Goal: Task Accomplishment & Management: Manage account settings

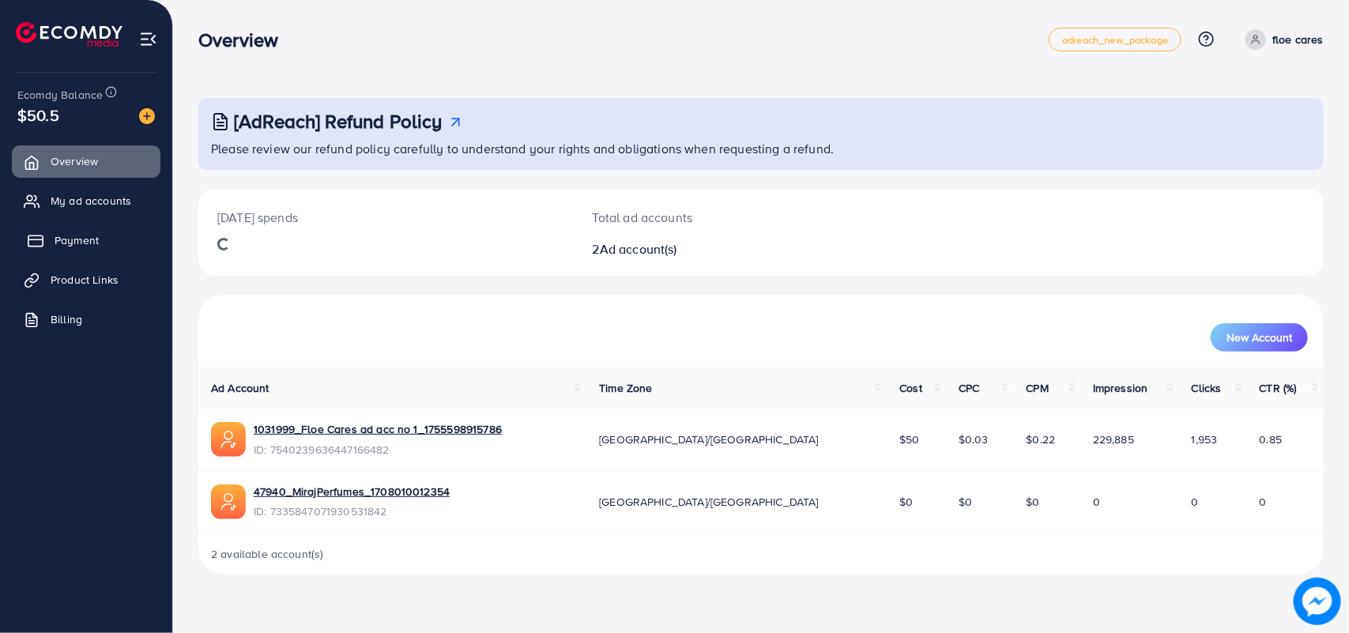
click at [66, 247] on span "Payment" at bounding box center [77, 240] width 44 height 16
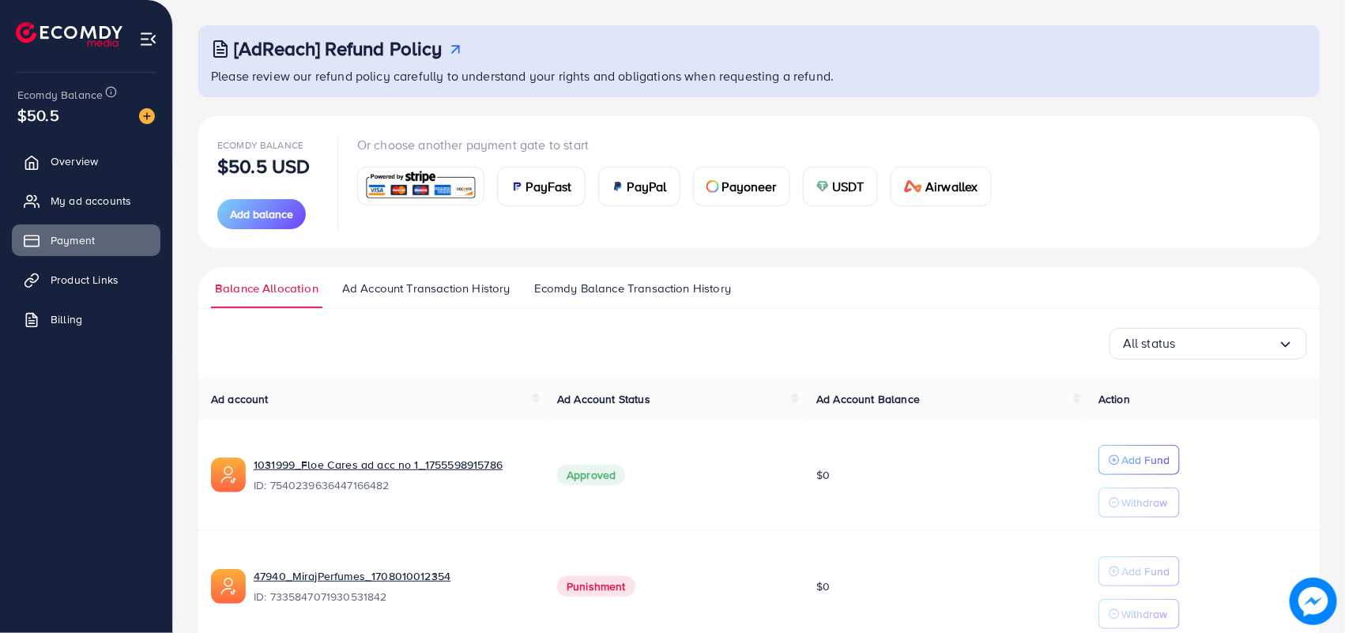
scroll to position [150, 0]
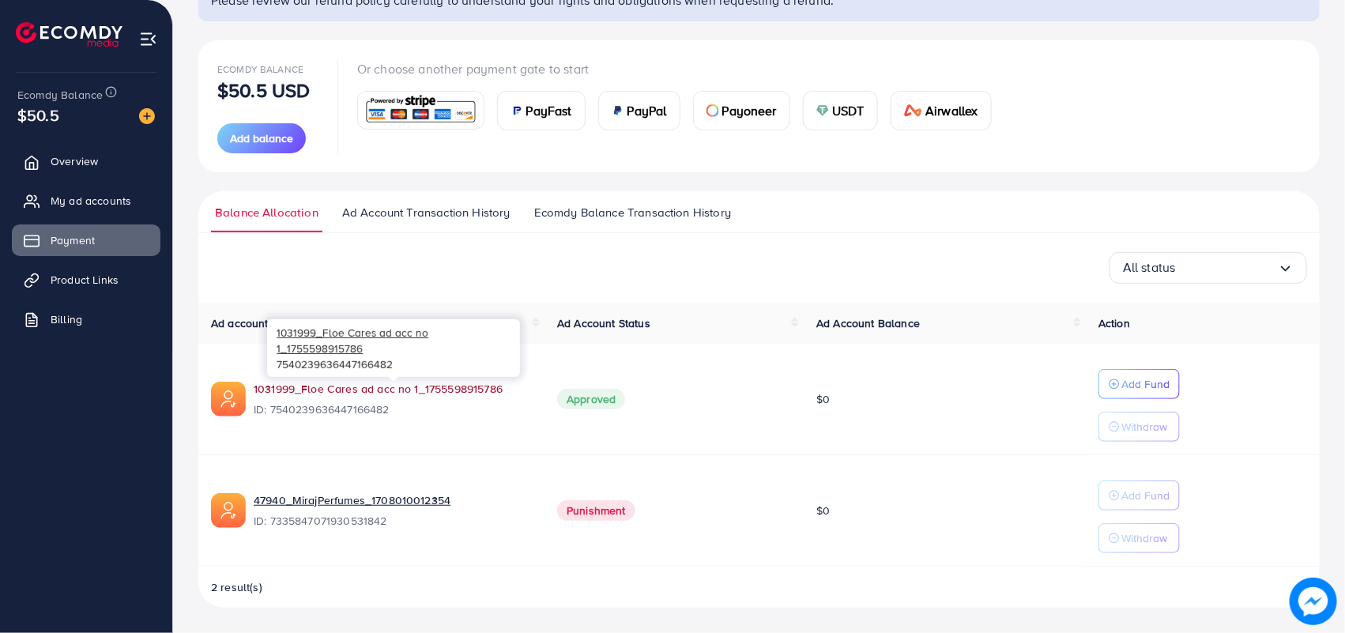
click at [380, 389] on link "1031999_Floe Cares ad acc no 1_1755598915786" at bounding box center [393, 389] width 278 height 16
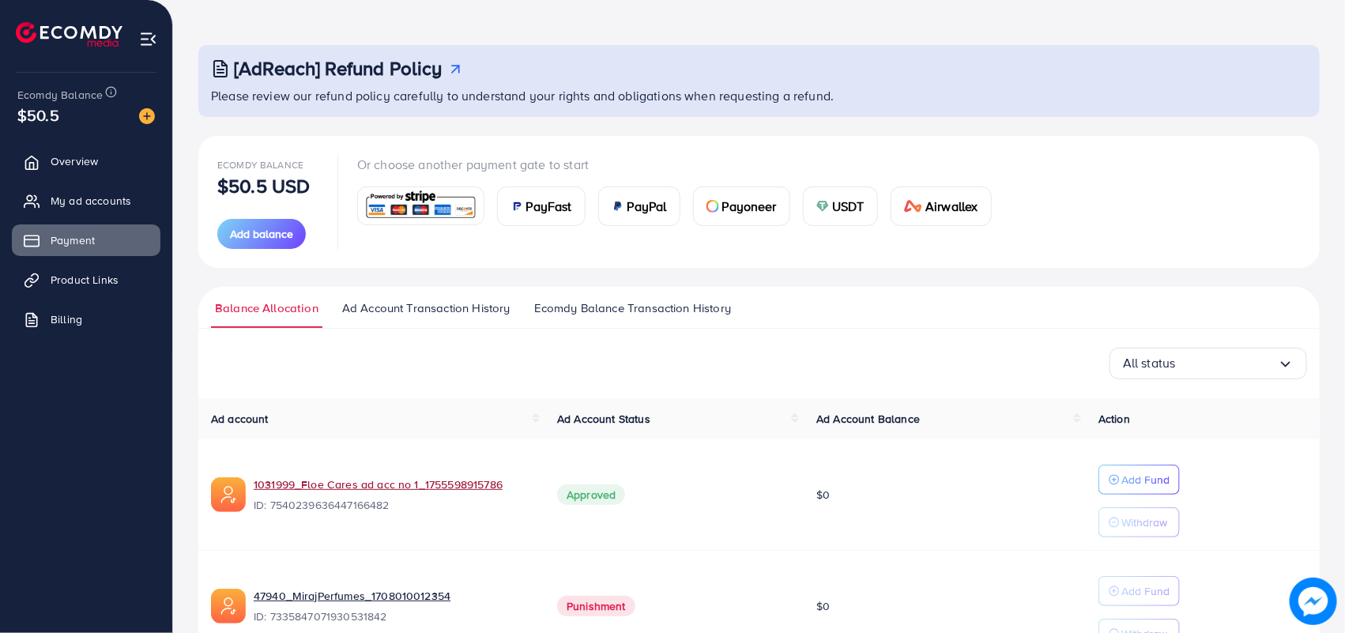
scroll to position [99, 0]
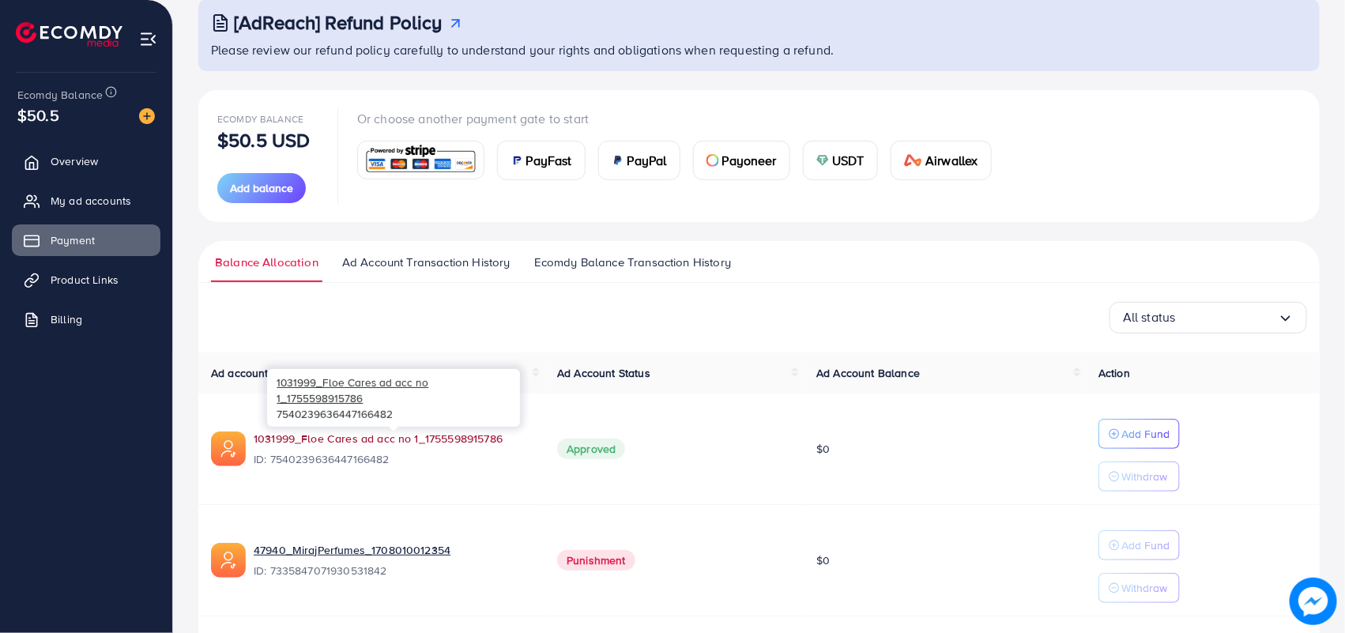
click at [419, 431] on link "1031999_Floe Cares ad acc no 1_1755598915786" at bounding box center [393, 439] width 278 height 16
click at [408, 441] on link "1031999_Floe Cares ad acc no 1_1755598915786" at bounding box center [393, 439] width 278 height 16
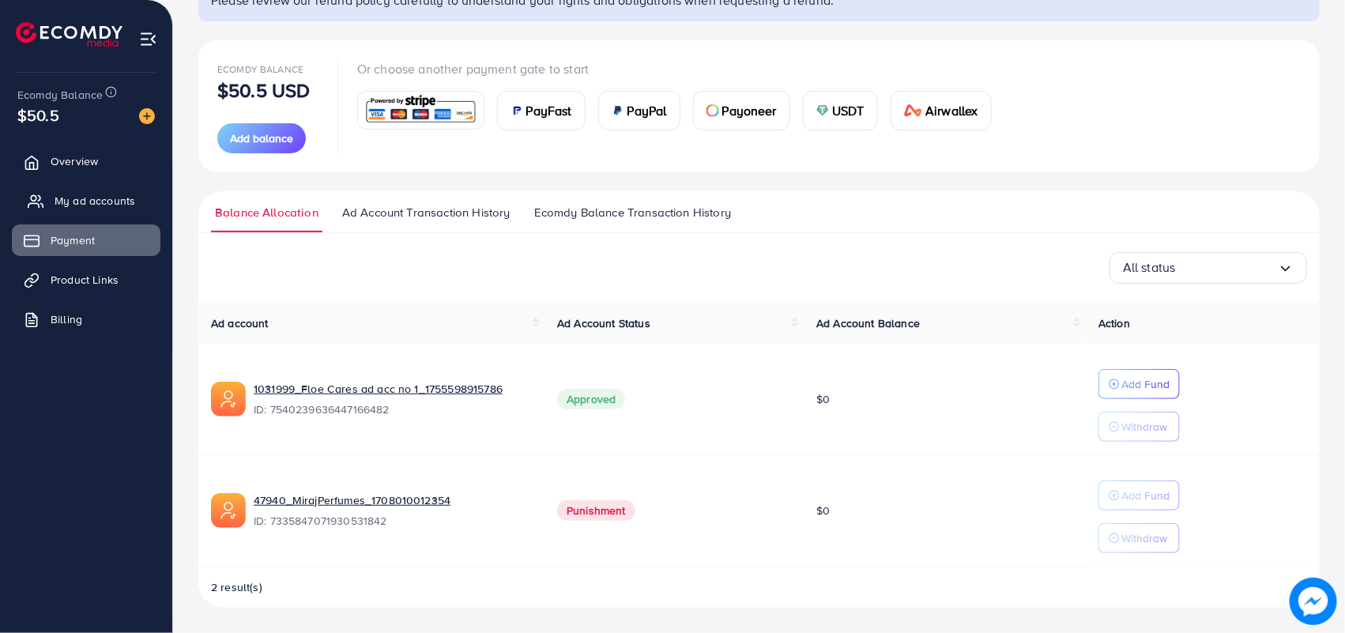
click at [88, 190] on link "My ad accounts" at bounding box center [86, 201] width 149 height 32
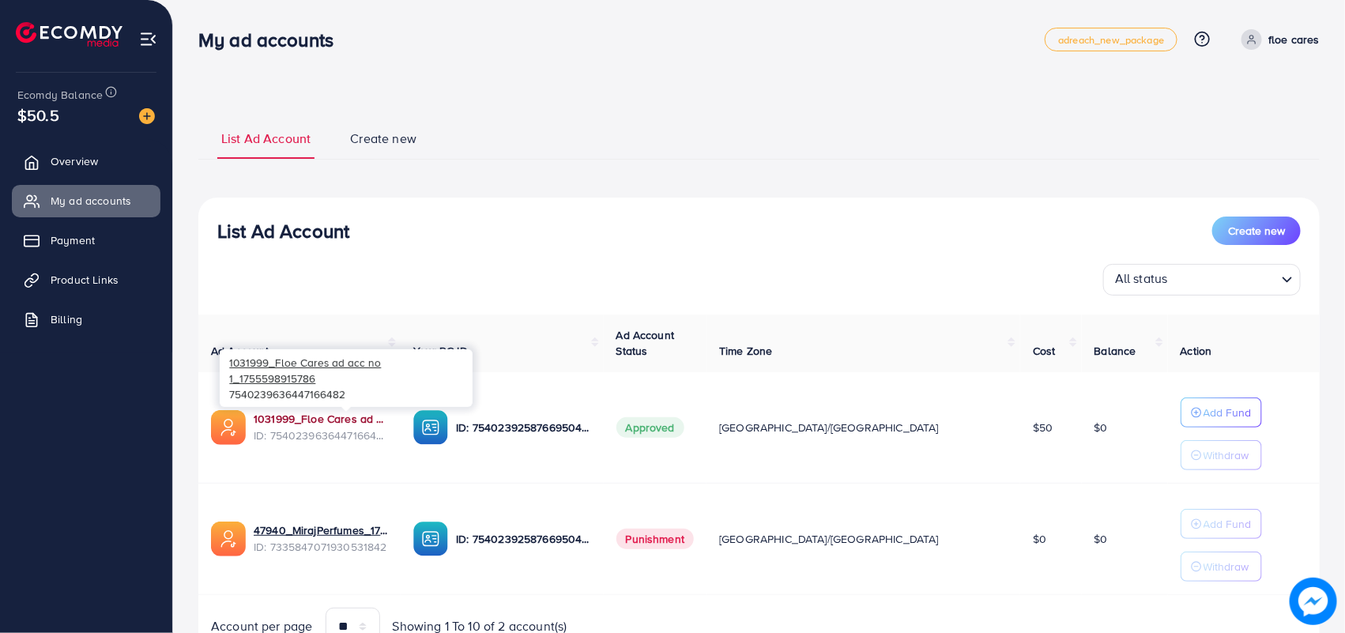
click at [287, 416] on link "1031999_Floe Cares ad acc no 1_1755598915786" at bounding box center [321, 419] width 134 height 16
